Goal: Information Seeking & Learning: Learn about a topic

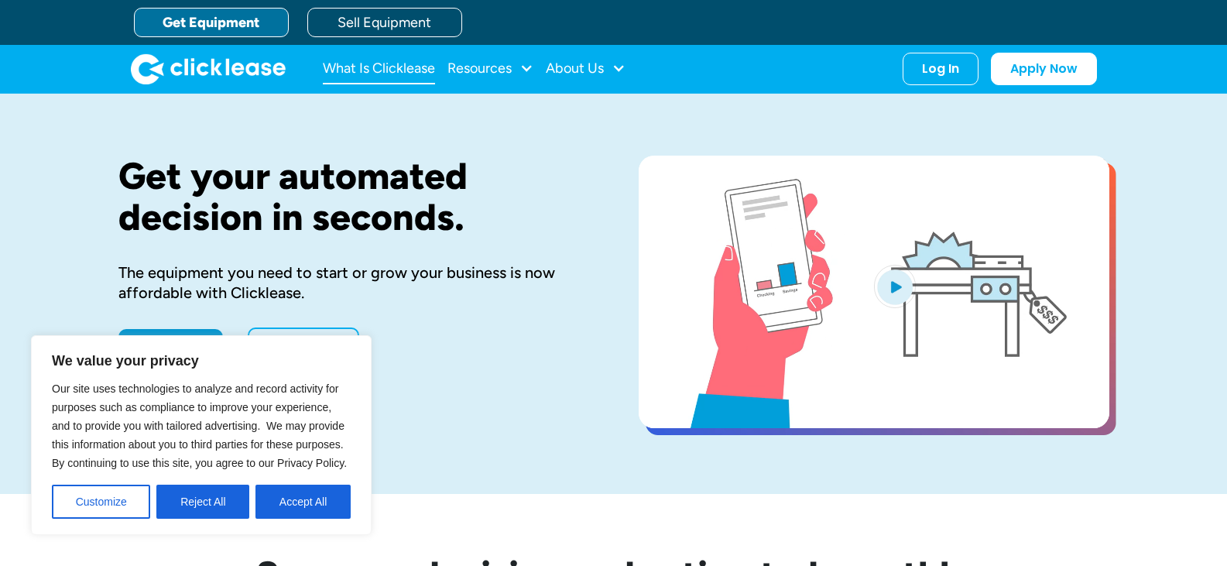
click at [398, 69] on link "What Is Clicklease" at bounding box center [379, 68] width 112 height 31
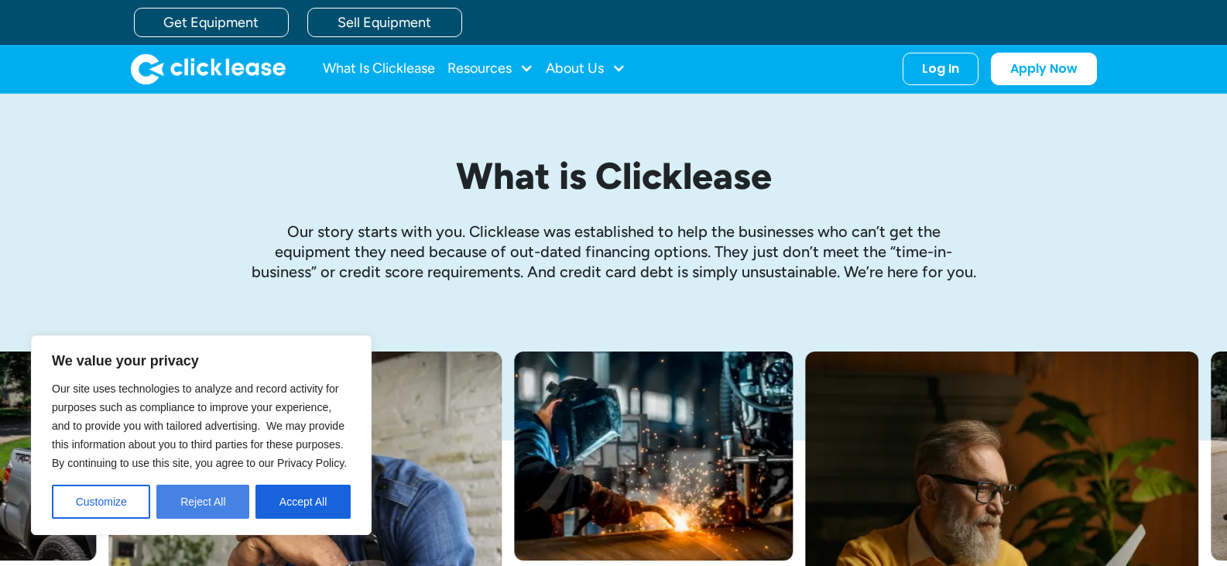
click at [179, 506] on button "Reject All" at bounding box center [202, 502] width 93 height 34
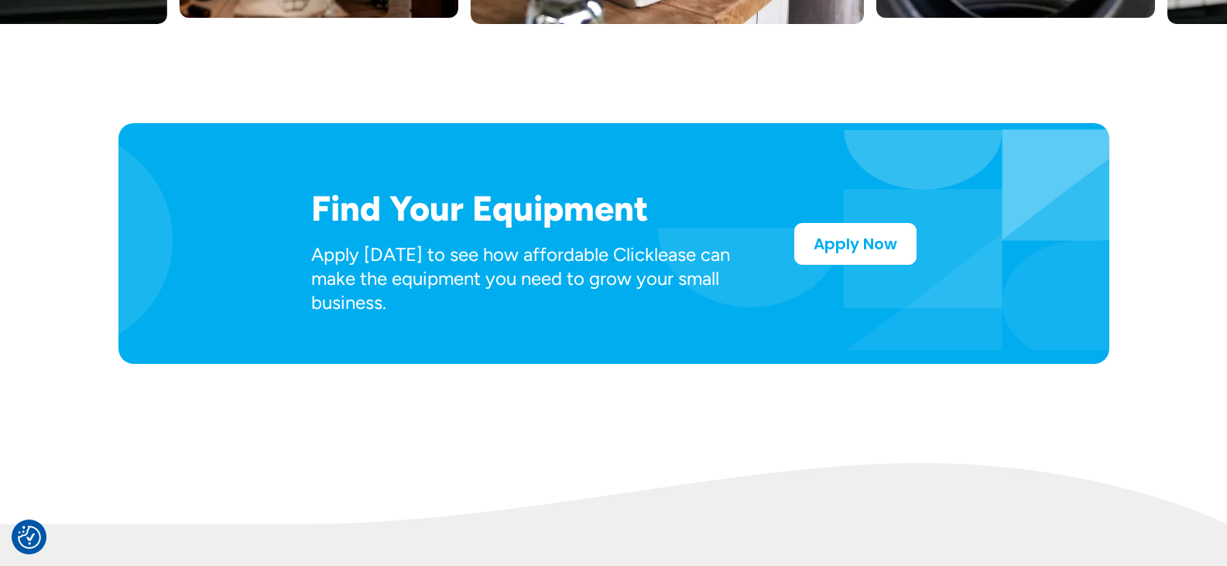
scroll to position [816, 0]
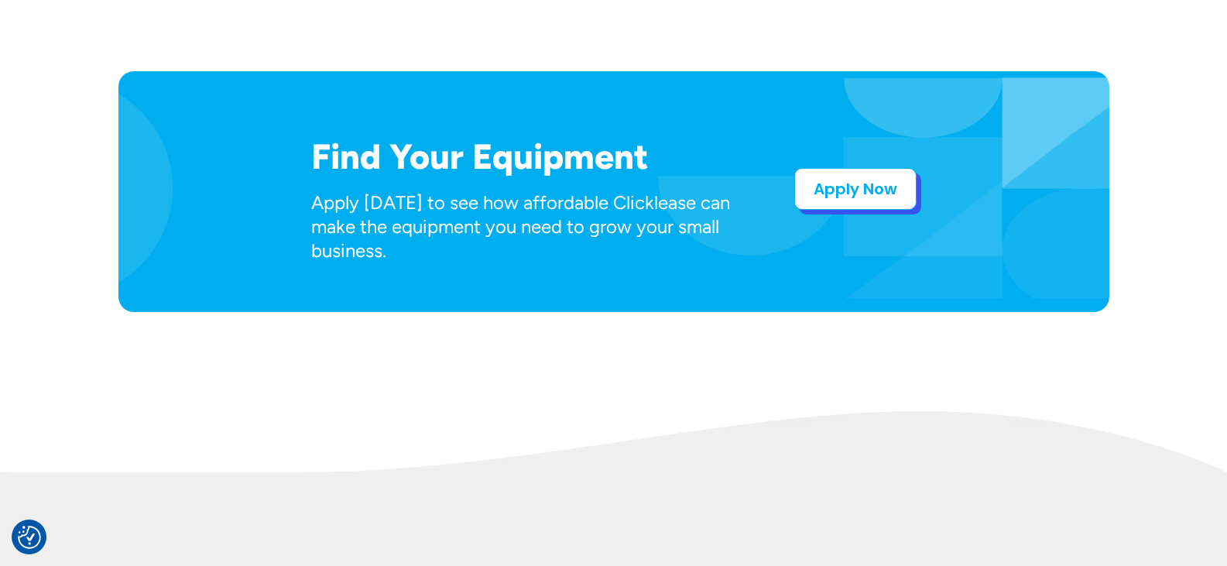
click at [842, 194] on link "Apply Now" at bounding box center [856, 189] width 122 height 42
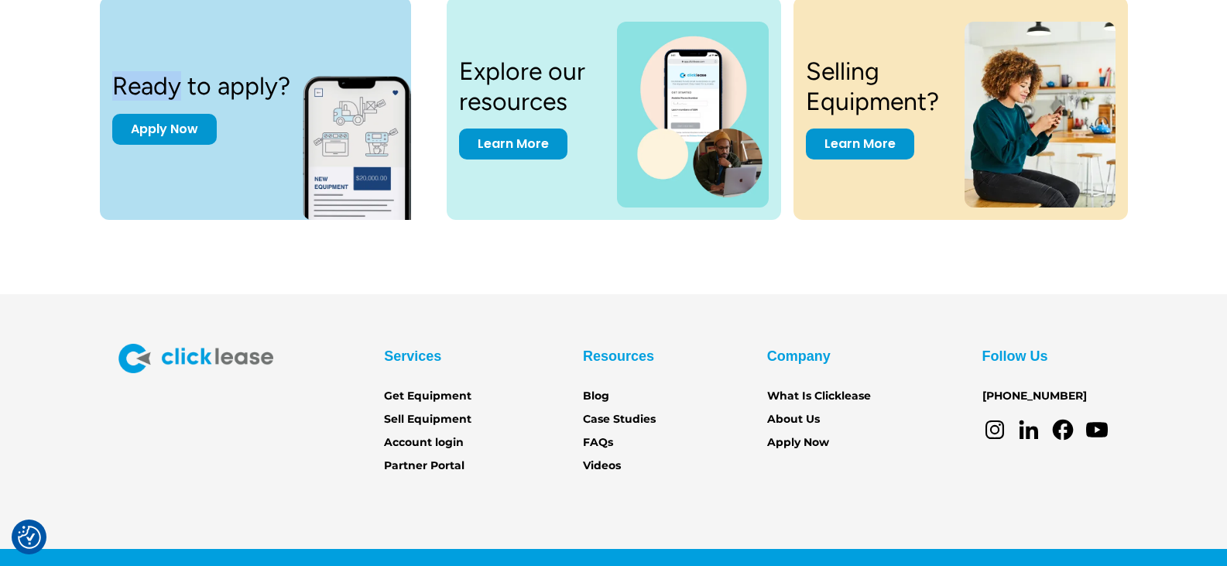
scroll to position [2157, 0]
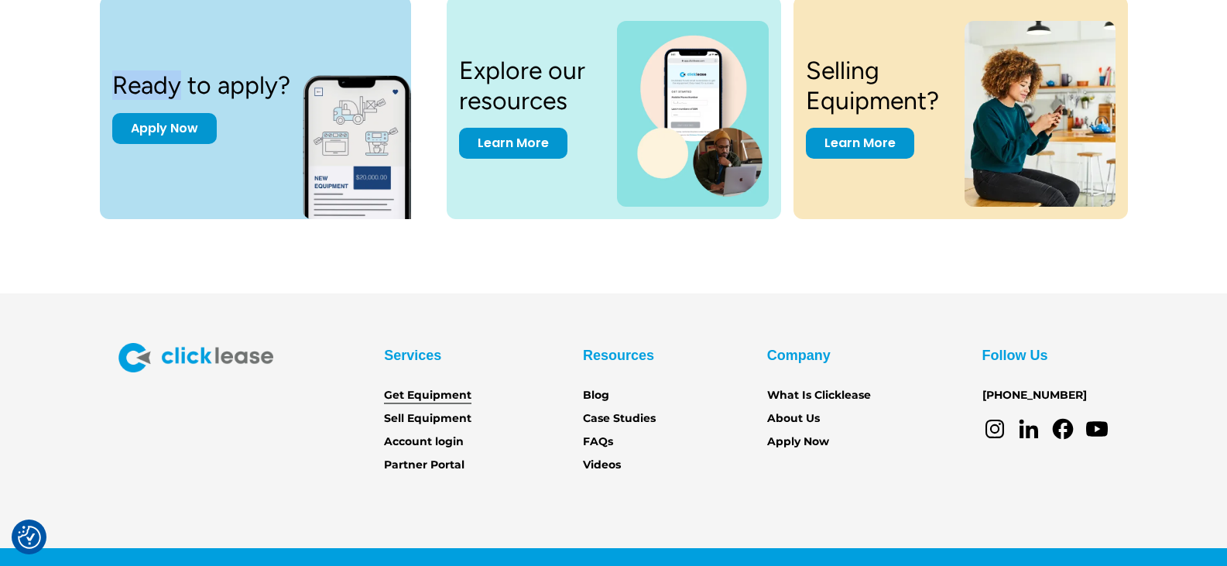
click at [440, 396] on link "Get Equipment" at bounding box center [428, 395] width 88 height 17
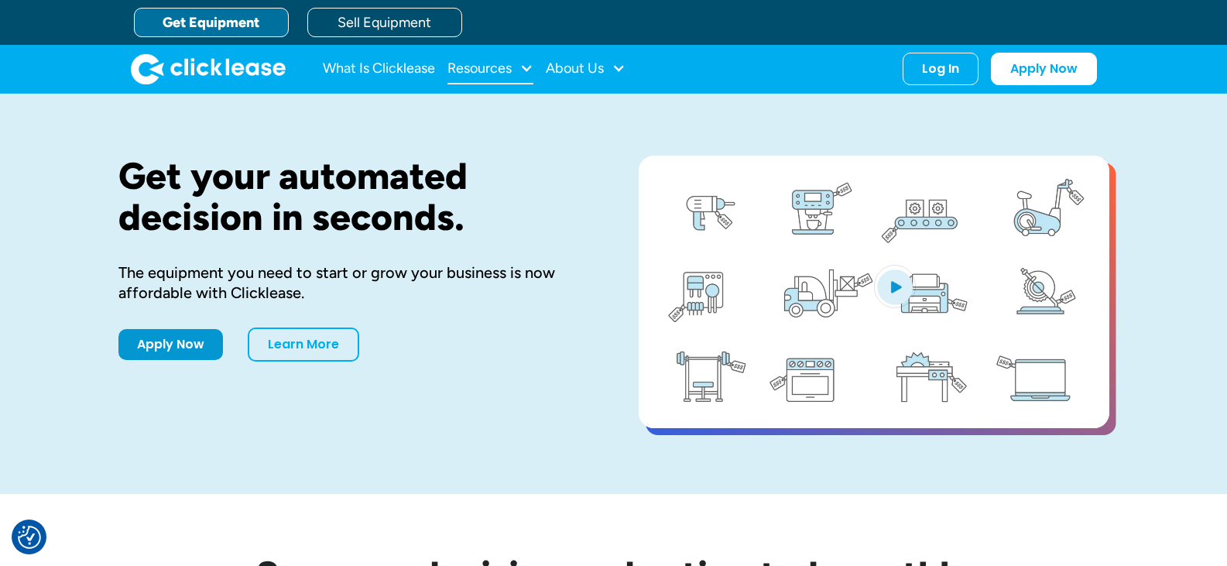
click at [526, 67] on div at bounding box center [527, 68] width 14 height 14
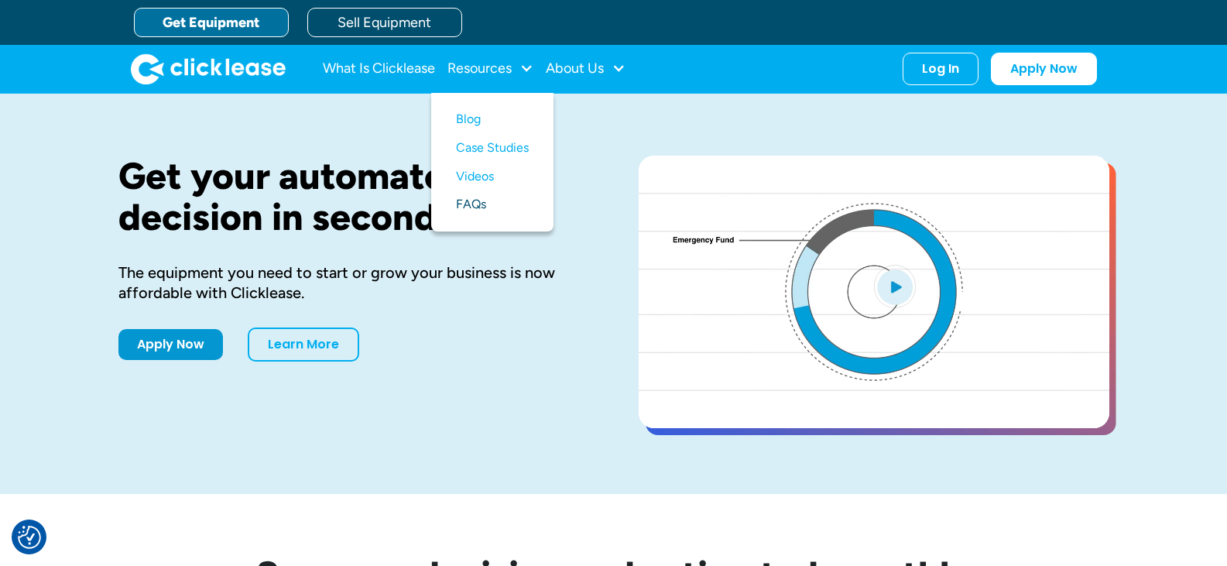
click at [478, 202] on link "FAQs" at bounding box center [492, 205] width 73 height 29
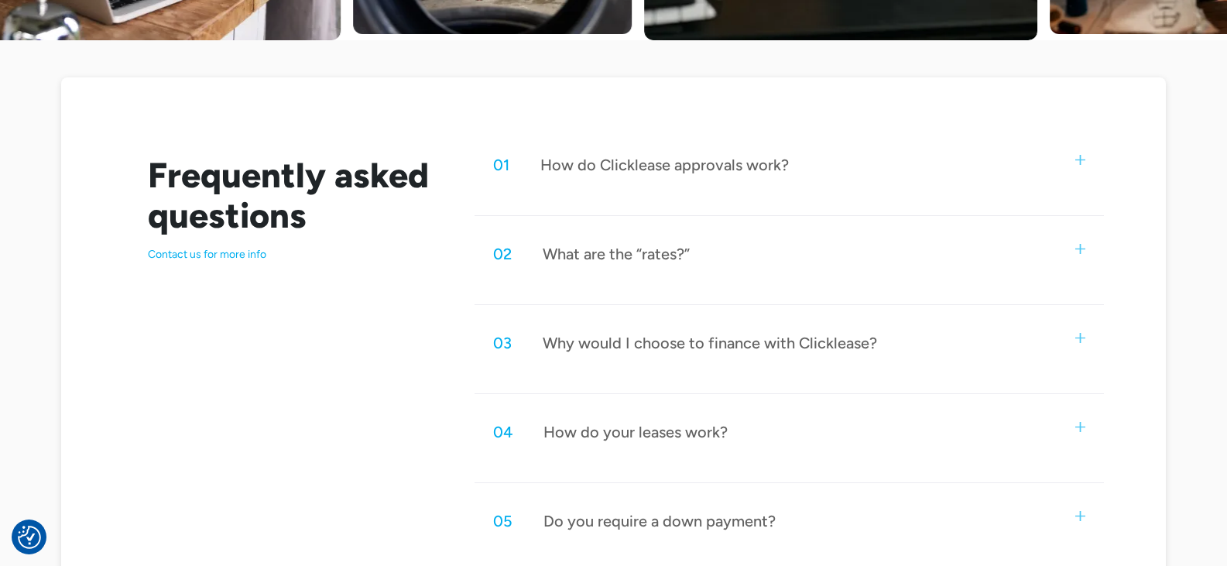
scroll to position [743, 0]
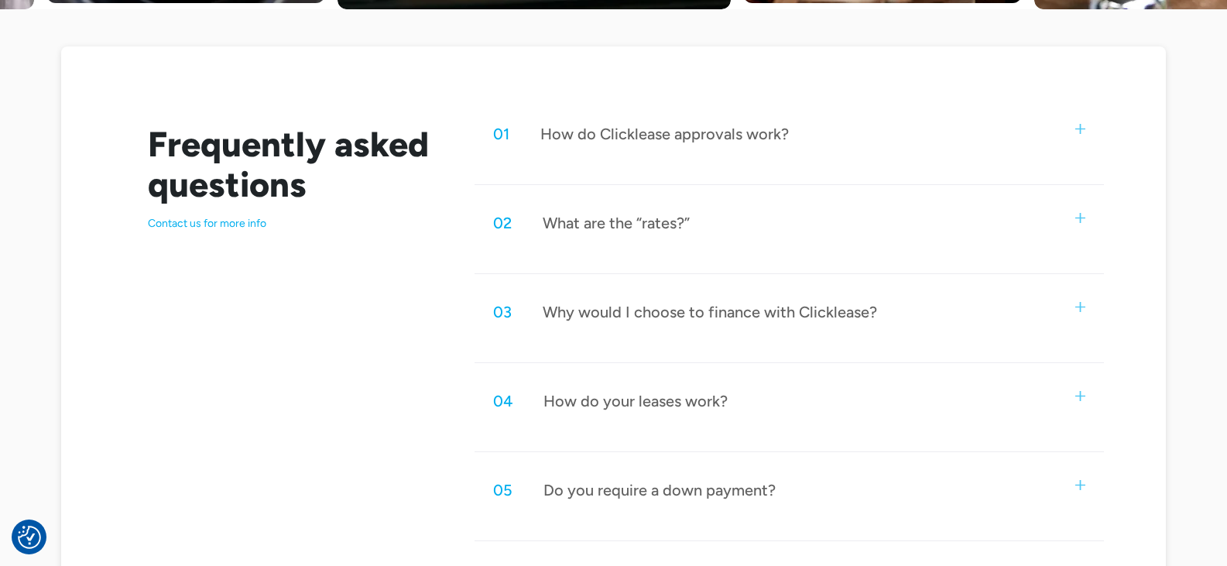
click at [1081, 131] on img at bounding box center [1081, 129] width 10 height 10
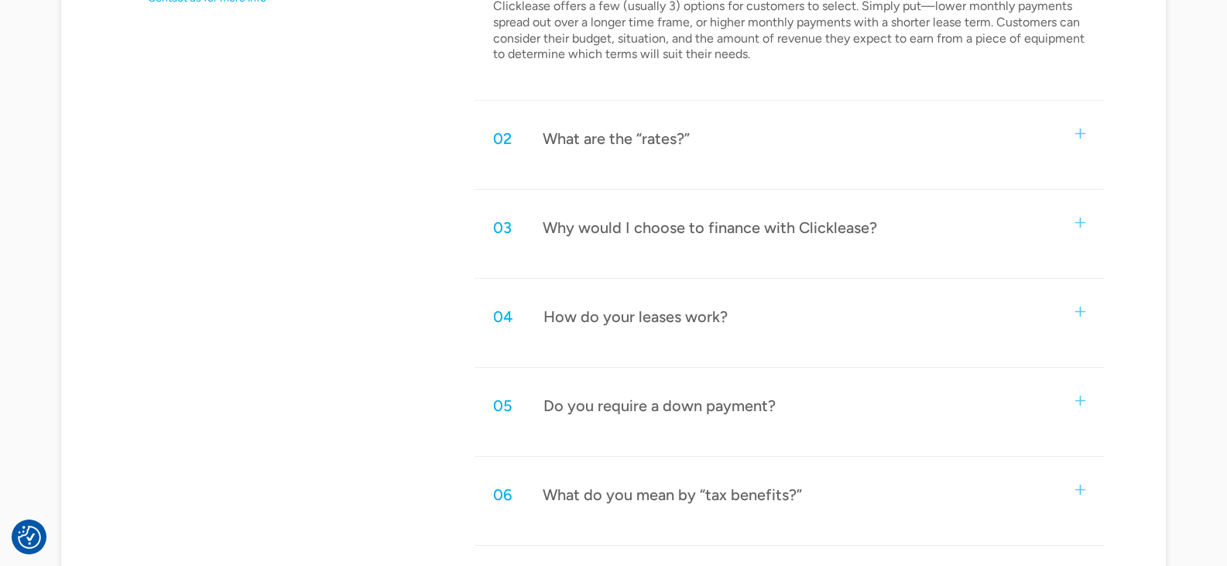
scroll to position [970, 0]
click at [1081, 314] on img at bounding box center [1081, 311] width 10 height 10
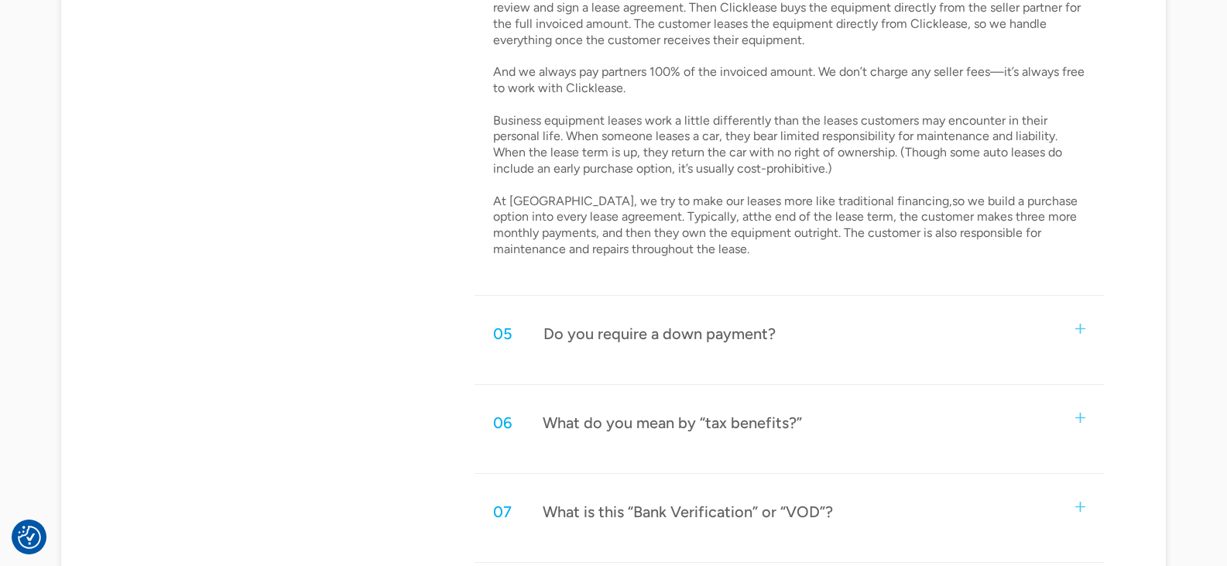
scroll to position [1330, 0]
click at [1082, 326] on img at bounding box center [1081, 326] width 10 height 10
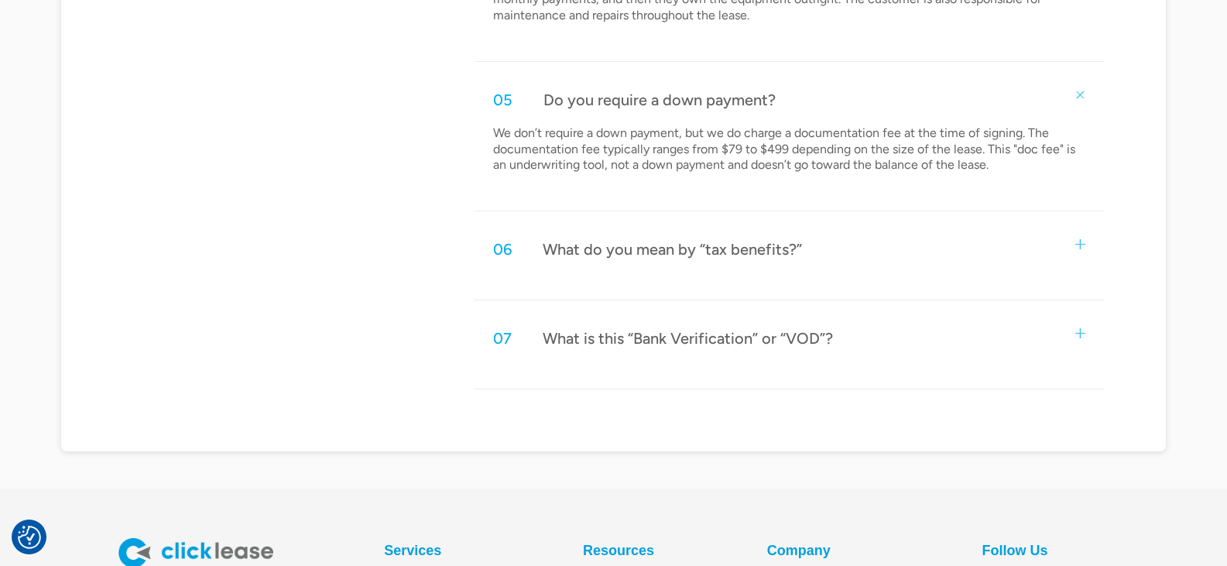
scroll to position [1564, 0]
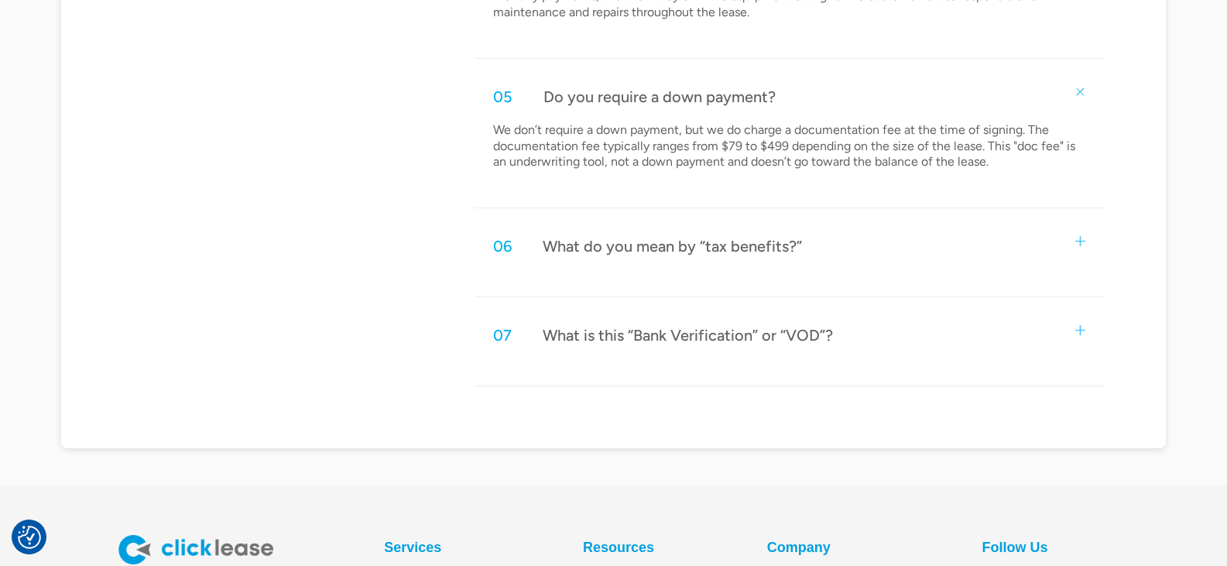
click at [1077, 333] on img at bounding box center [1081, 330] width 10 height 10
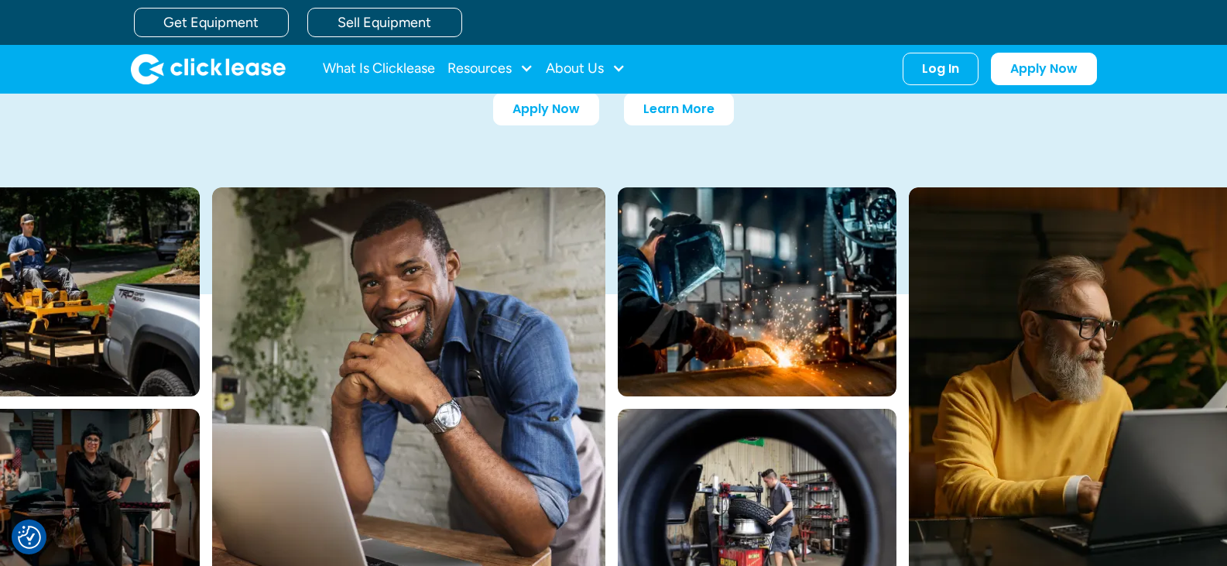
scroll to position [0, 0]
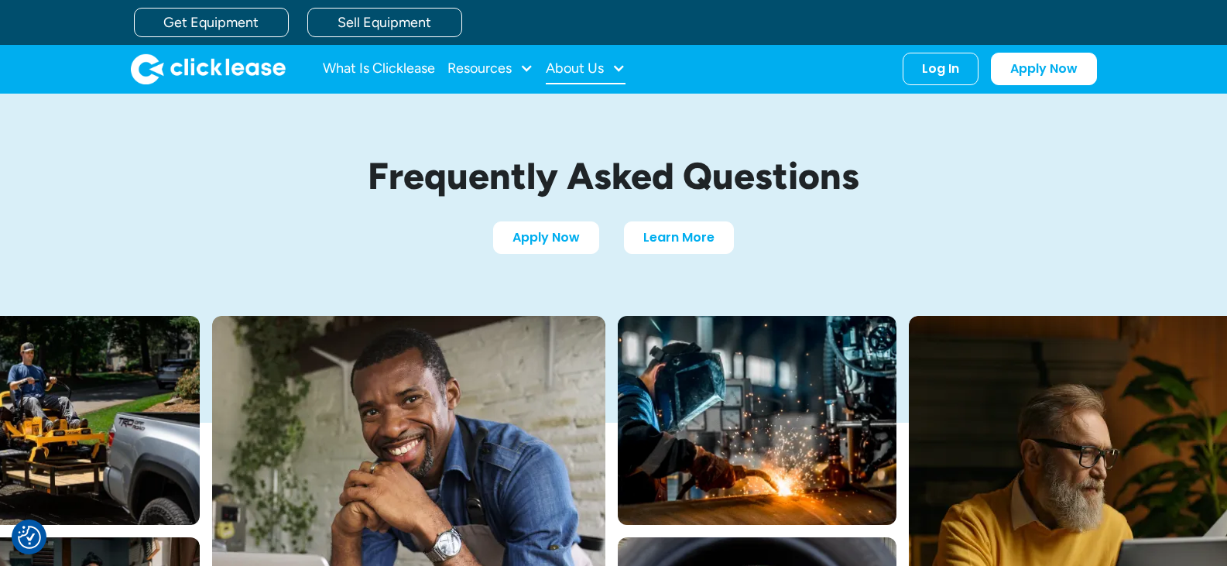
click at [622, 67] on div at bounding box center [619, 68] width 14 height 14
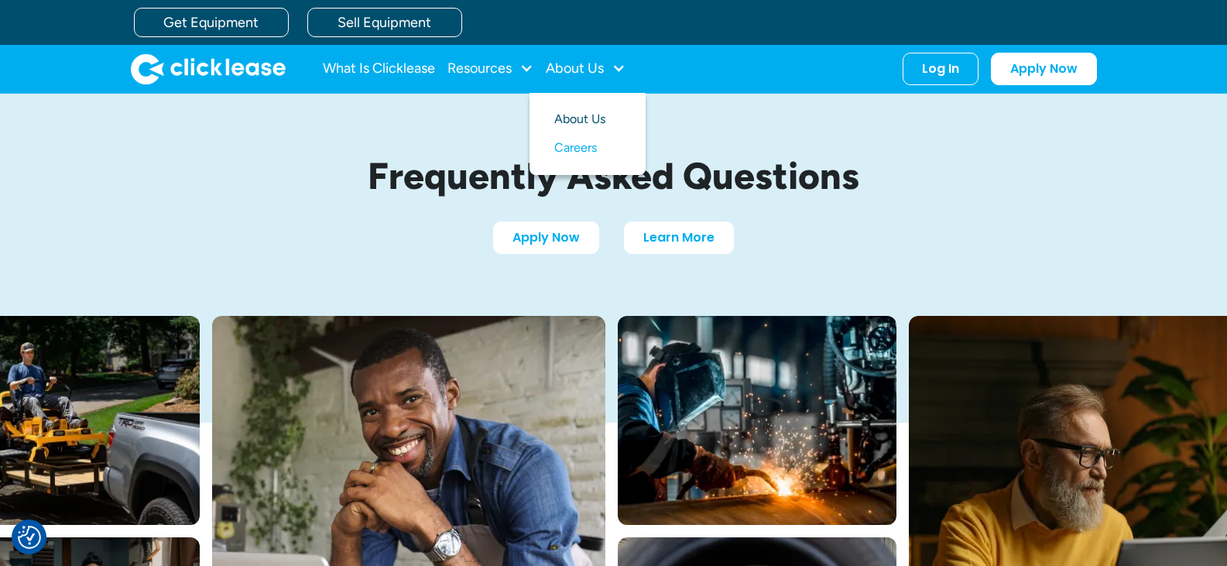
click at [591, 115] on link "About Us" at bounding box center [587, 119] width 67 height 29
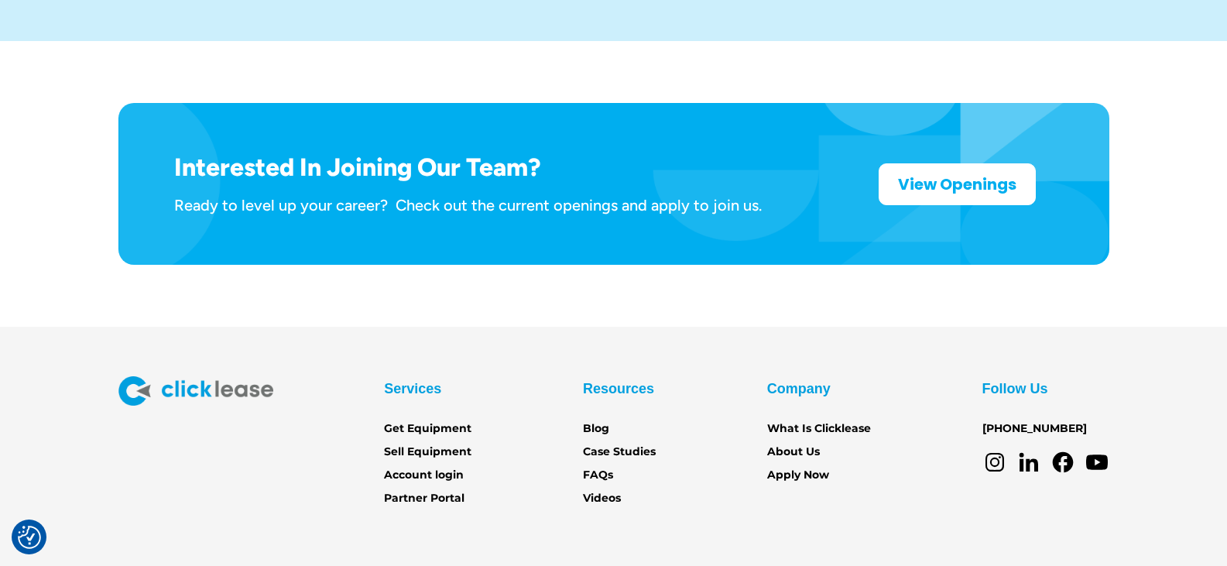
scroll to position [2549, 0]
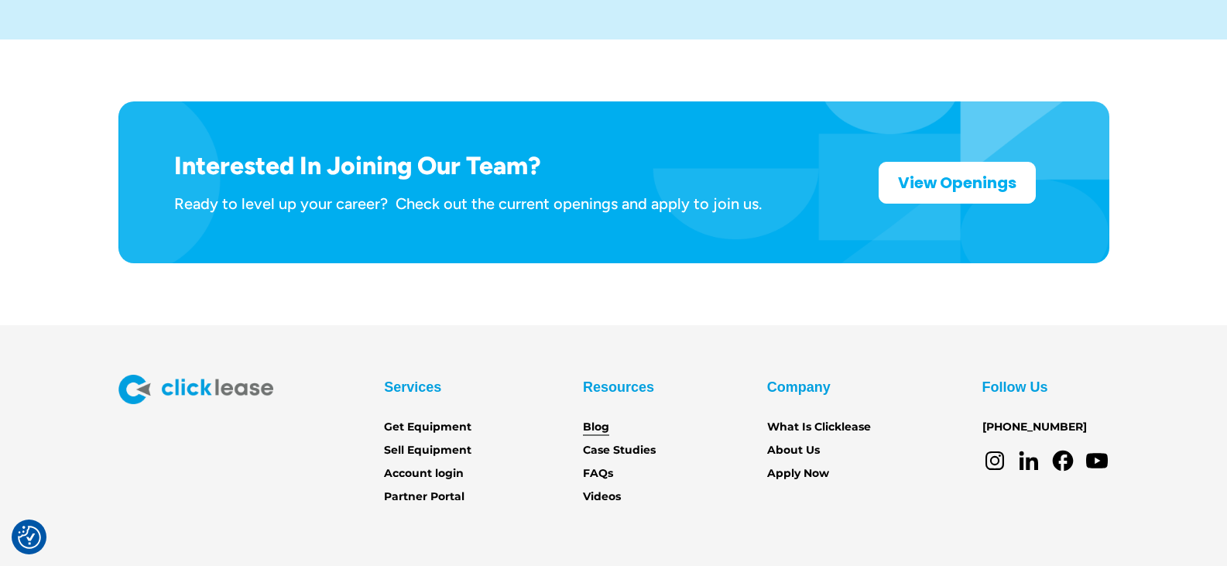
click at [596, 419] on link "Blog" at bounding box center [596, 427] width 26 height 17
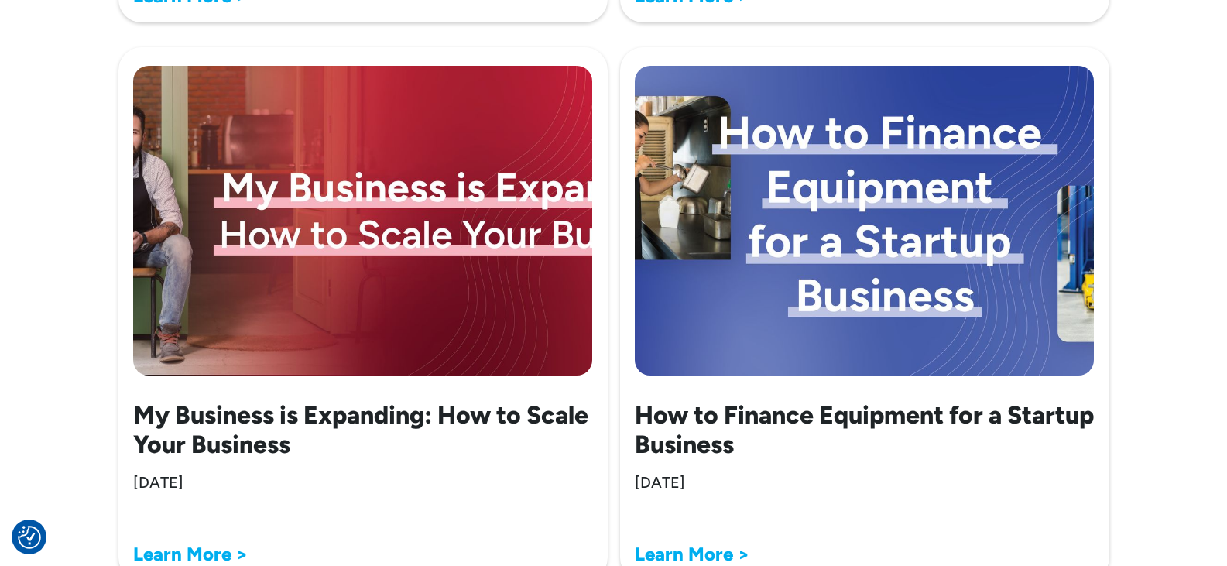
scroll to position [1766, 0]
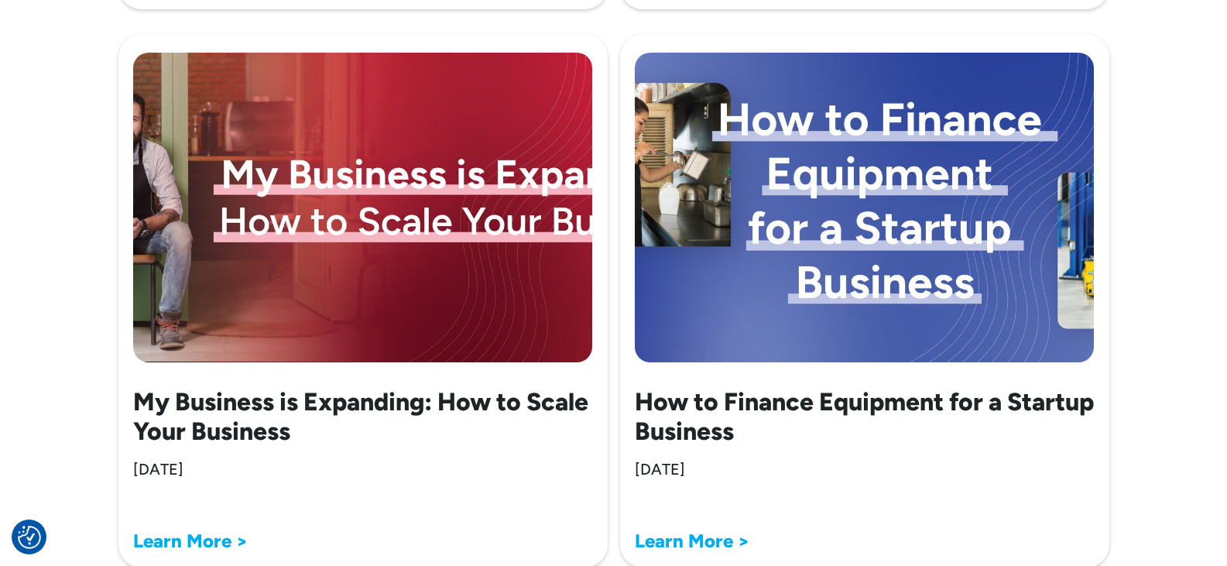
click at [704, 534] on strong "Learn More >" at bounding box center [692, 541] width 115 height 22
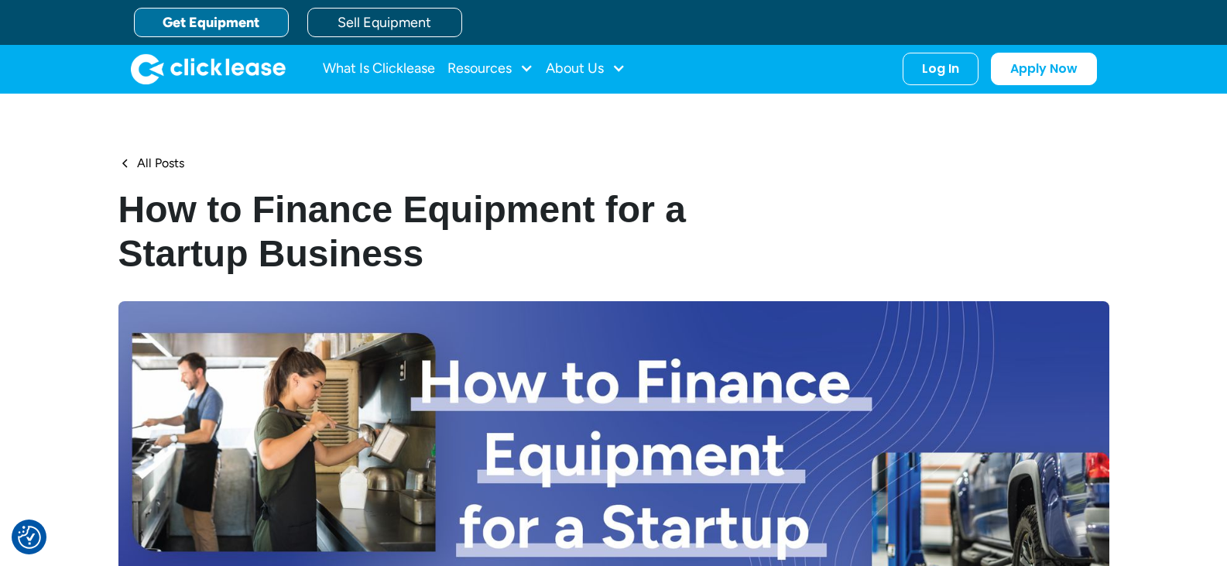
click at [229, 26] on link "Get Equipment" at bounding box center [211, 22] width 155 height 29
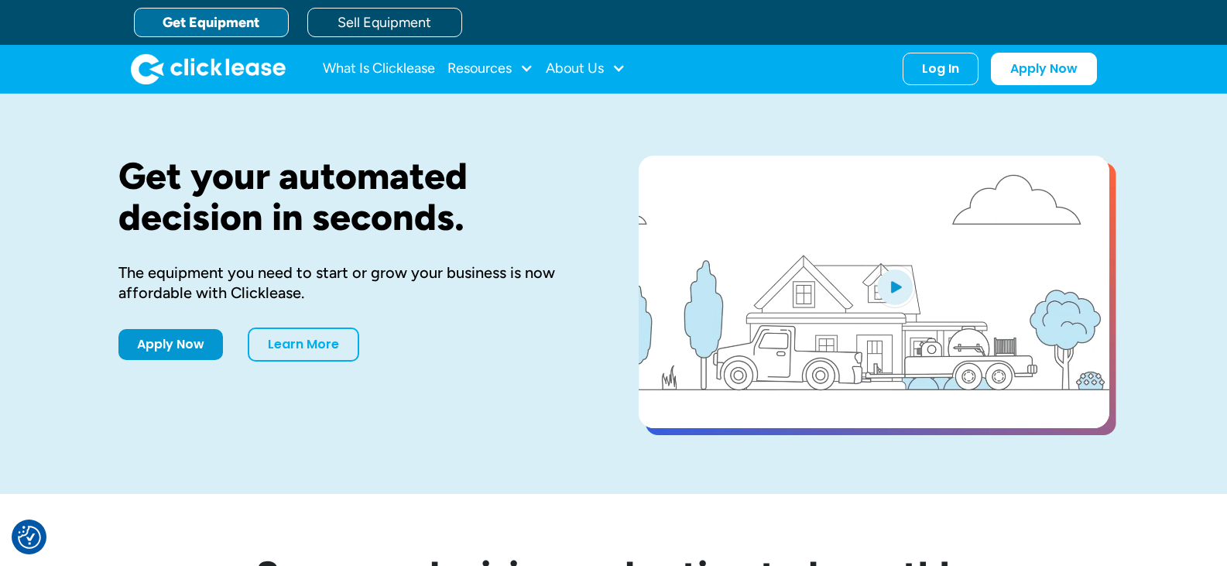
click at [889, 291] on img "open lightbox" at bounding box center [895, 286] width 42 height 43
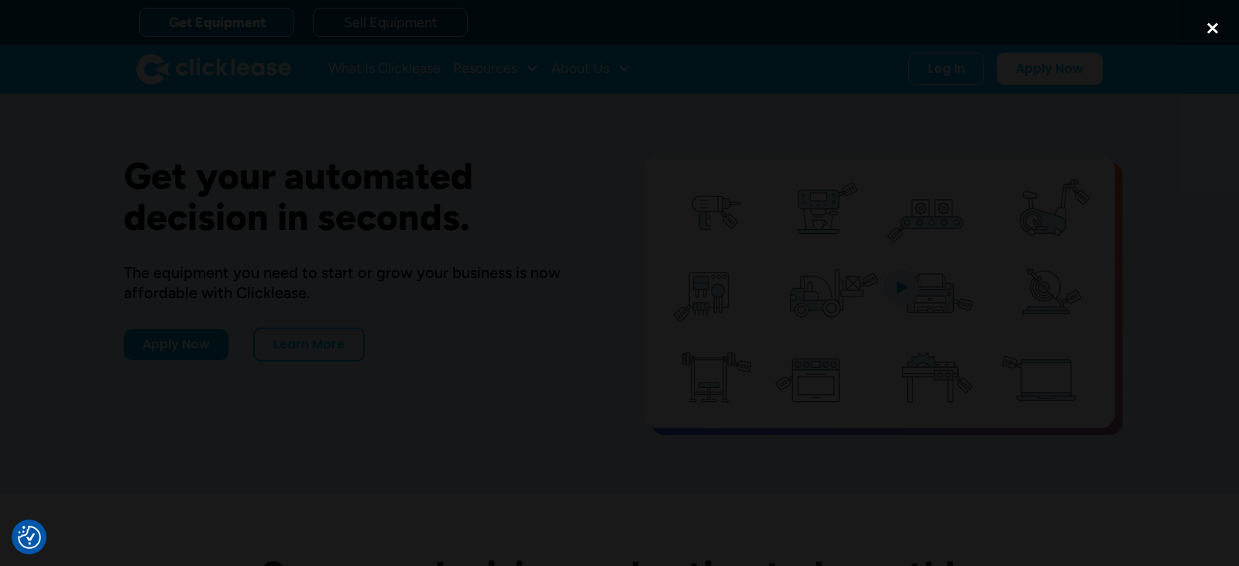
click at [1209, 29] on div "close lightbox" at bounding box center [1212, 29] width 53 height 34
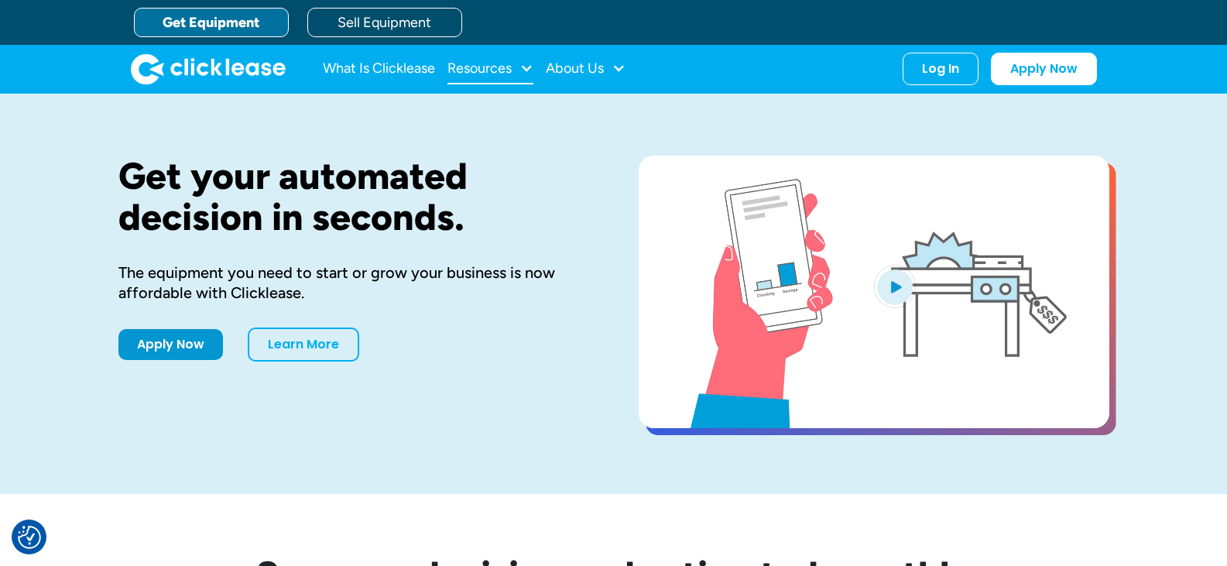
click at [527, 72] on div at bounding box center [527, 68] width 14 height 14
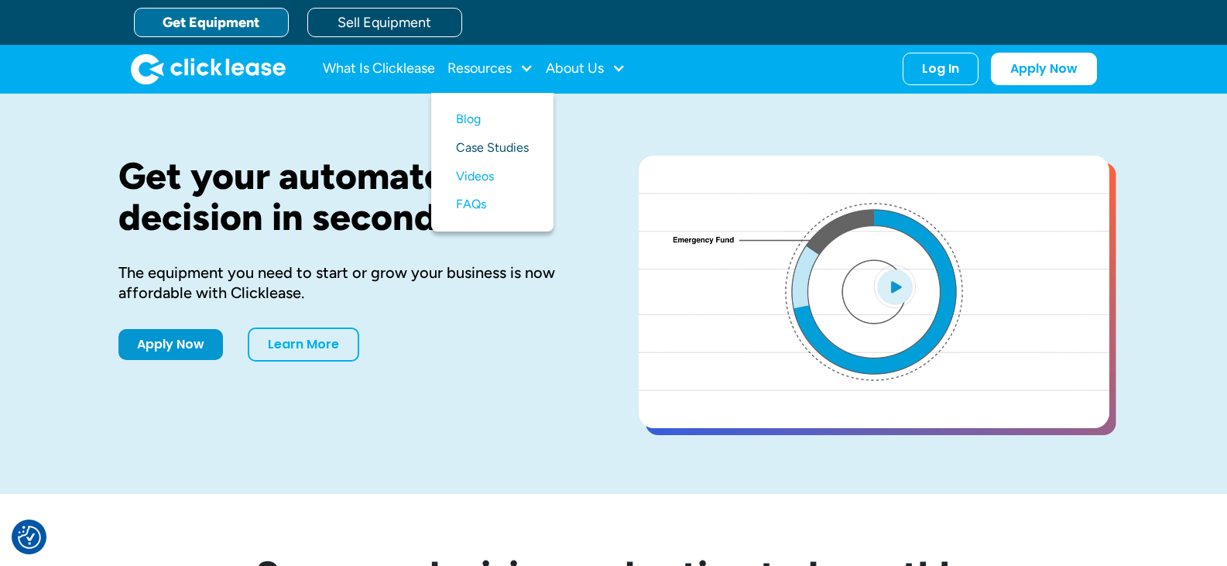
click at [499, 144] on link "Case Studies" at bounding box center [492, 148] width 73 height 29
